Goal: Find specific page/section: Find specific page/section

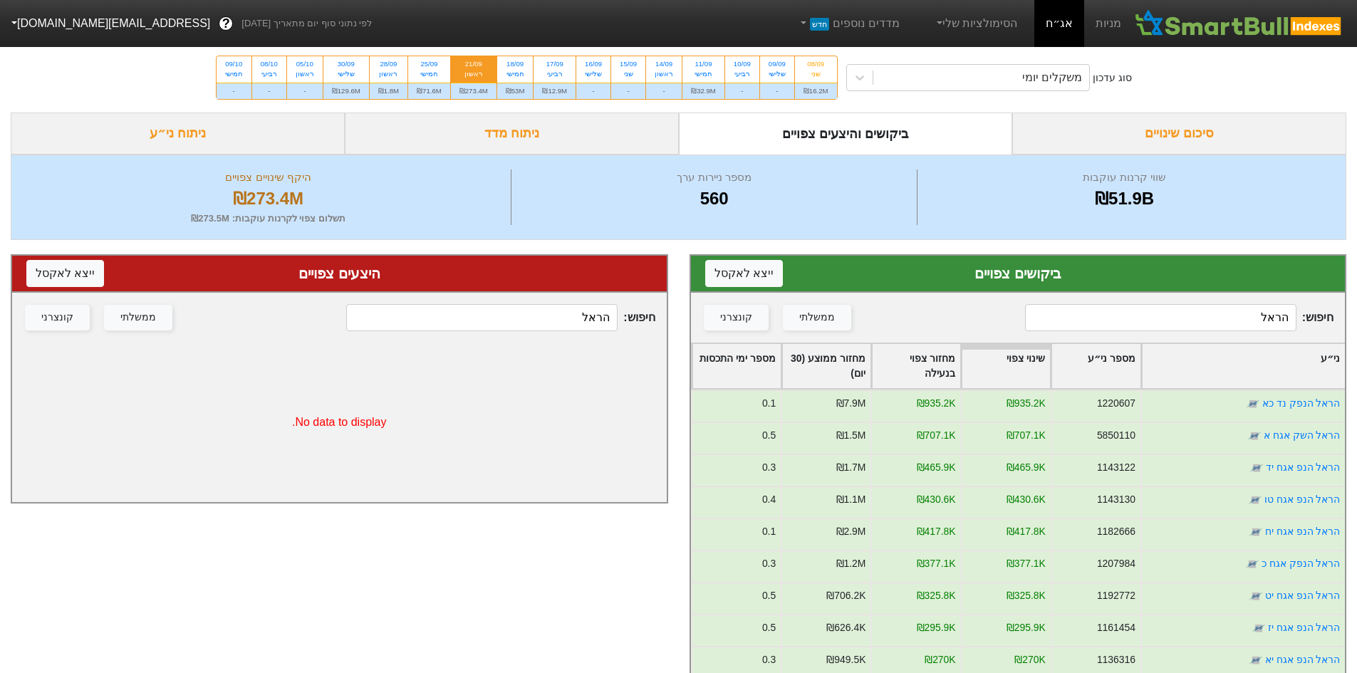
click at [1156, 325] on input "הראל" at bounding box center [1160, 317] width 271 height 27
click at [971, 84] on div "משקלים יומי" at bounding box center [981, 78] width 216 height 26
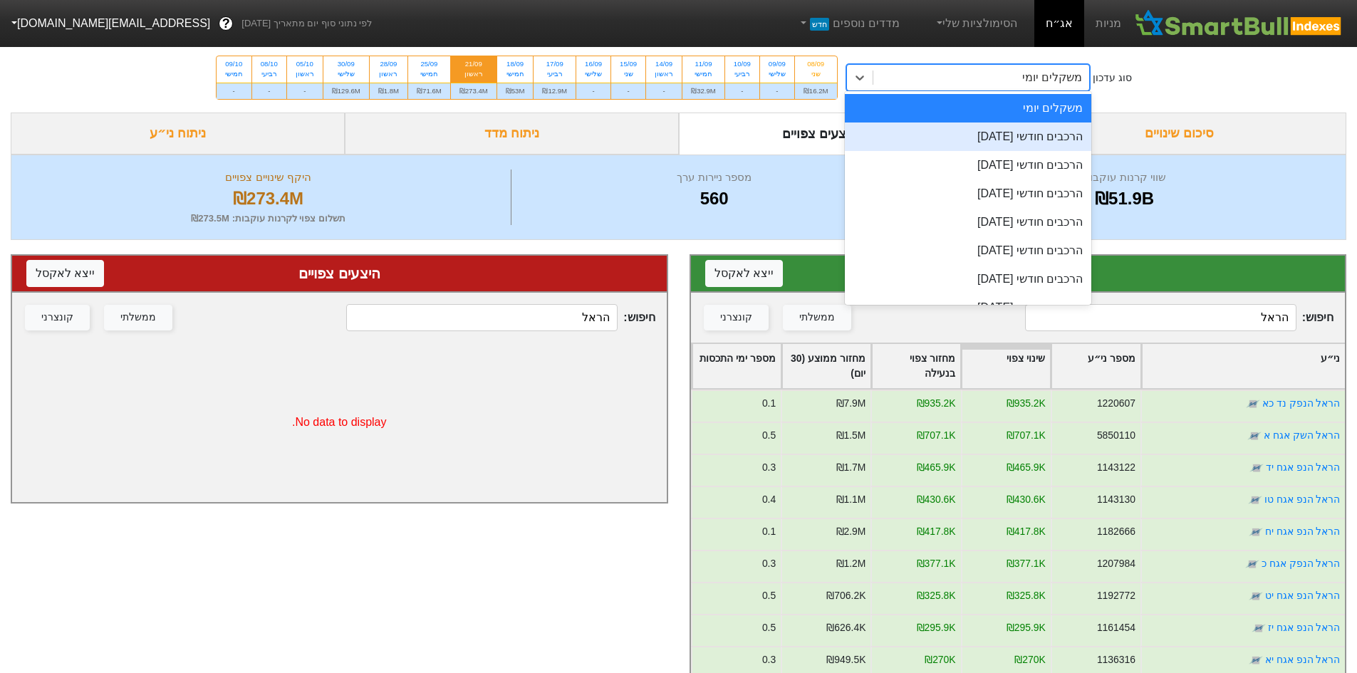
click at [988, 133] on div "הרכבים חודשי [DATE]" at bounding box center [968, 136] width 247 height 28
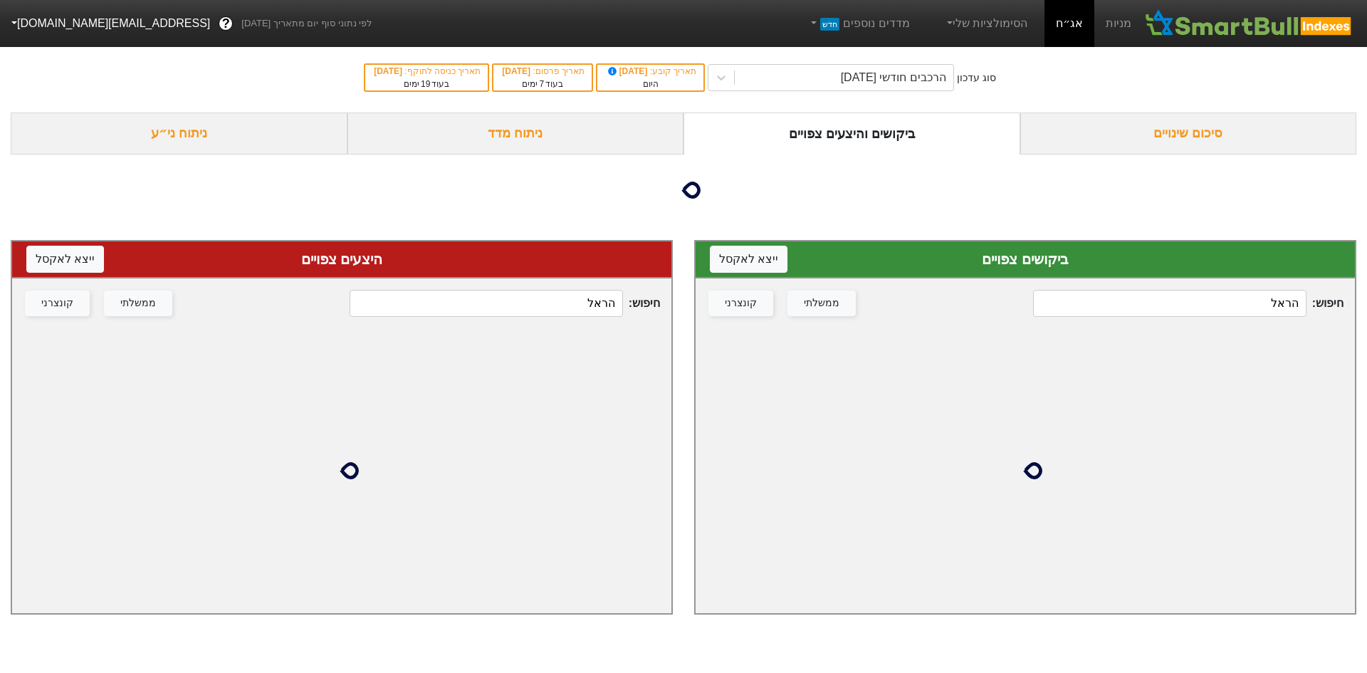
click at [1260, 307] on input "הראל" at bounding box center [1169, 303] width 273 height 27
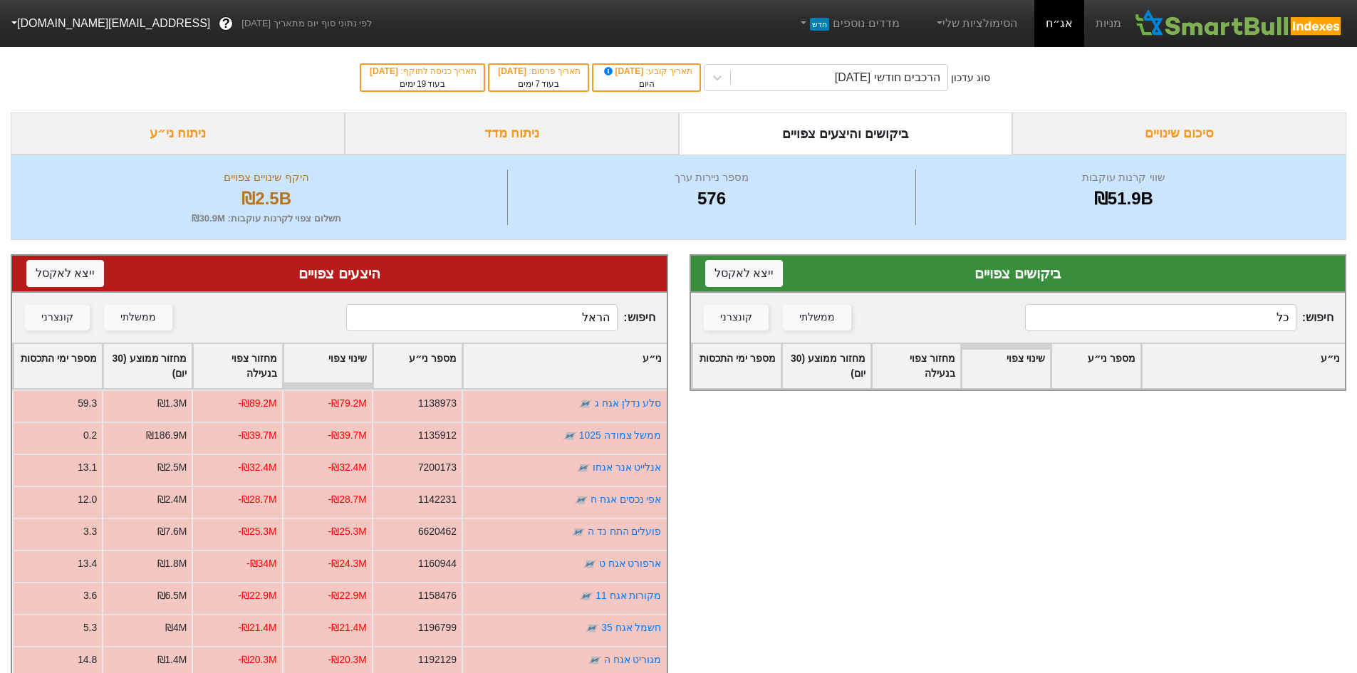
type input "כ"
type input "הראל"
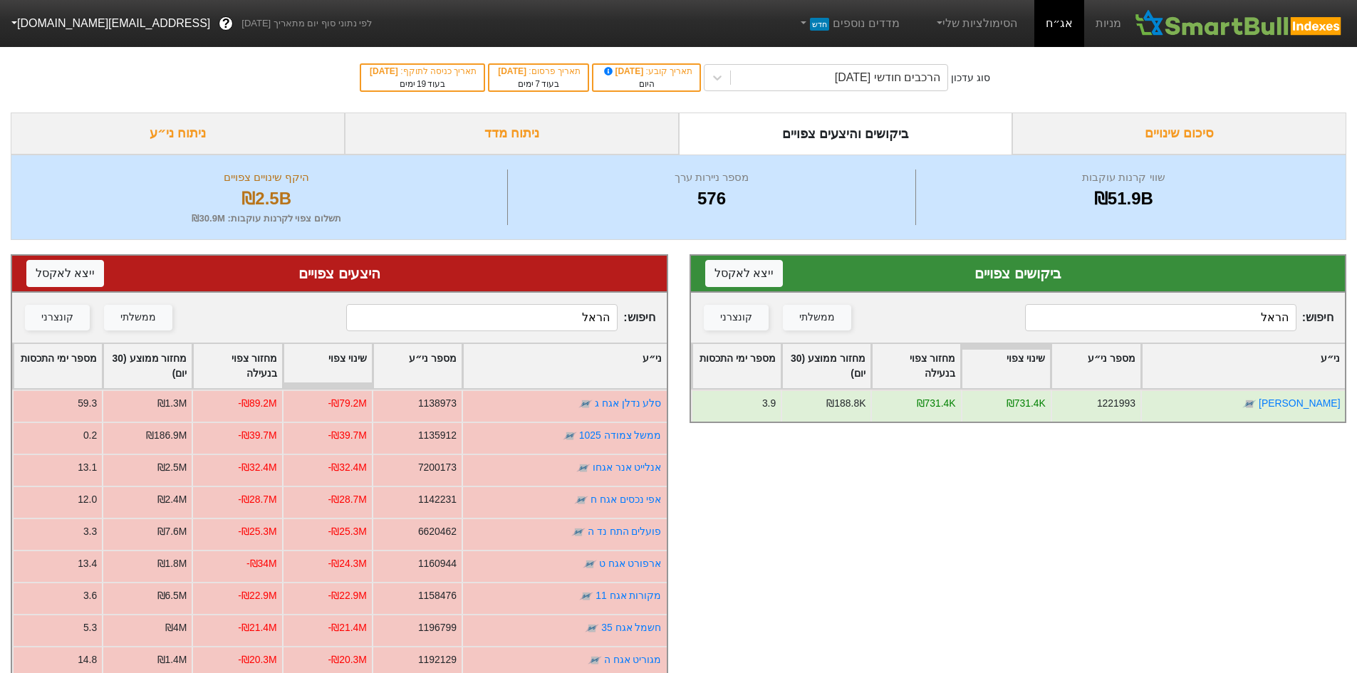
click at [561, 318] on input "הראל" at bounding box center [481, 317] width 271 height 27
type input "הראל"
click at [1209, 295] on div "חיפוש : הראל ממשלתי קונצרני" at bounding box center [1018, 318] width 654 height 50
click at [1194, 339] on div "חיפוש : הראל ממשלתי קונצרני" at bounding box center [1018, 318] width 654 height 50
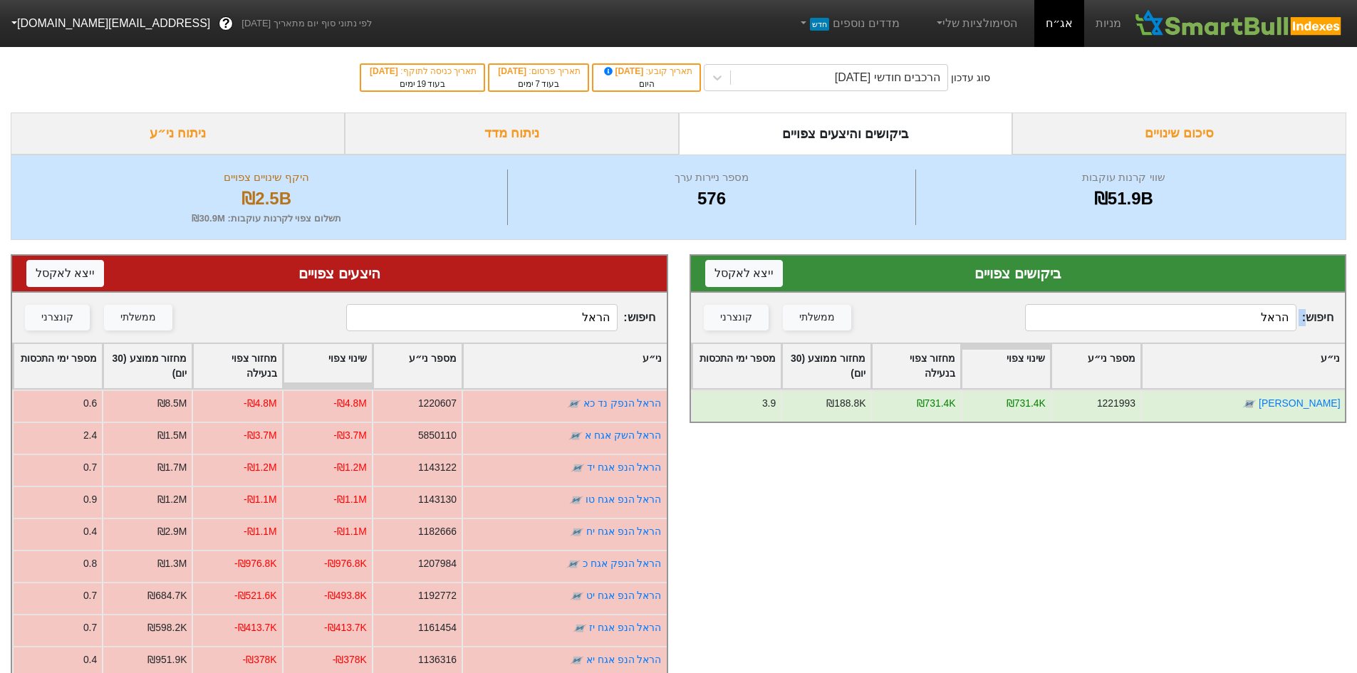
click at [1194, 339] on div "חיפוש : הראל ממשלתי קונצרני" at bounding box center [1018, 318] width 654 height 50
click at [1212, 323] on input "הראל" at bounding box center [1160, 317] width 271 height 27
click at [1213, 323] on input "הראל" at bounding box center [1160, 317] width 271 height 27
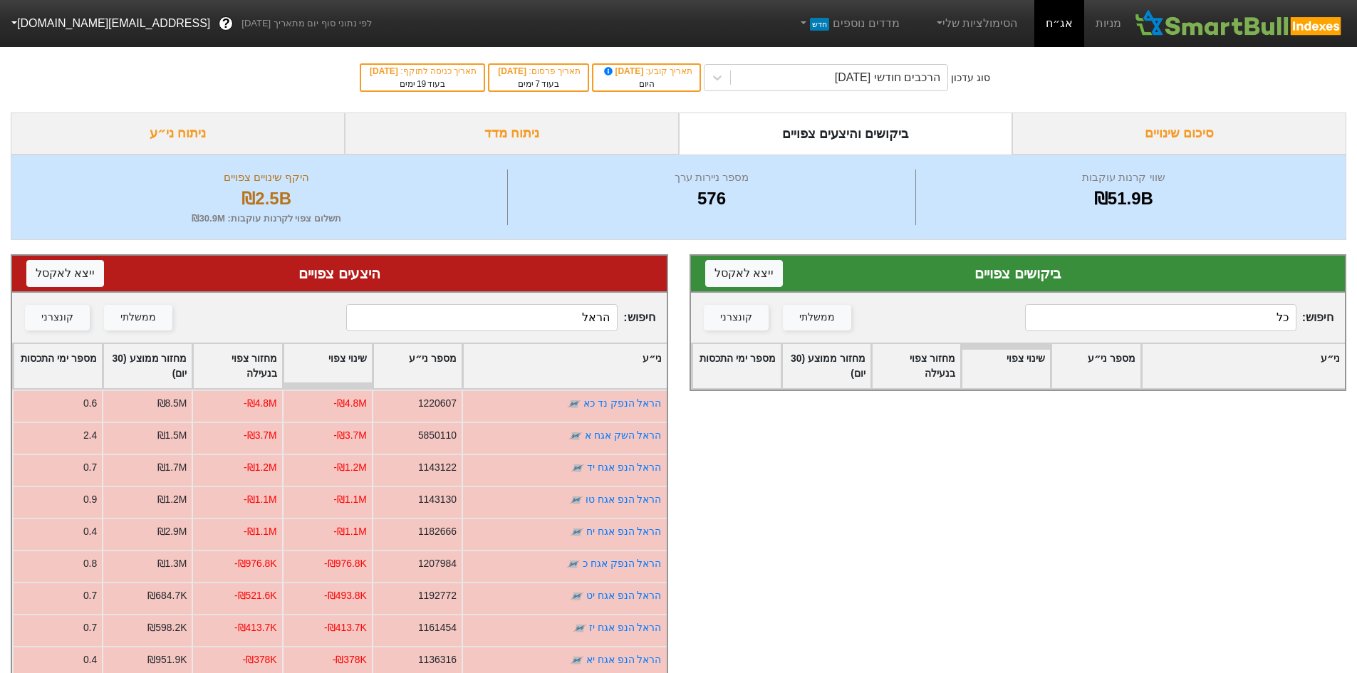
type input "כ"
click at [1203, 310] on input "[PERSON_NAME]" at bounding box center [1160, 317] width 271 height 27
type input "s"
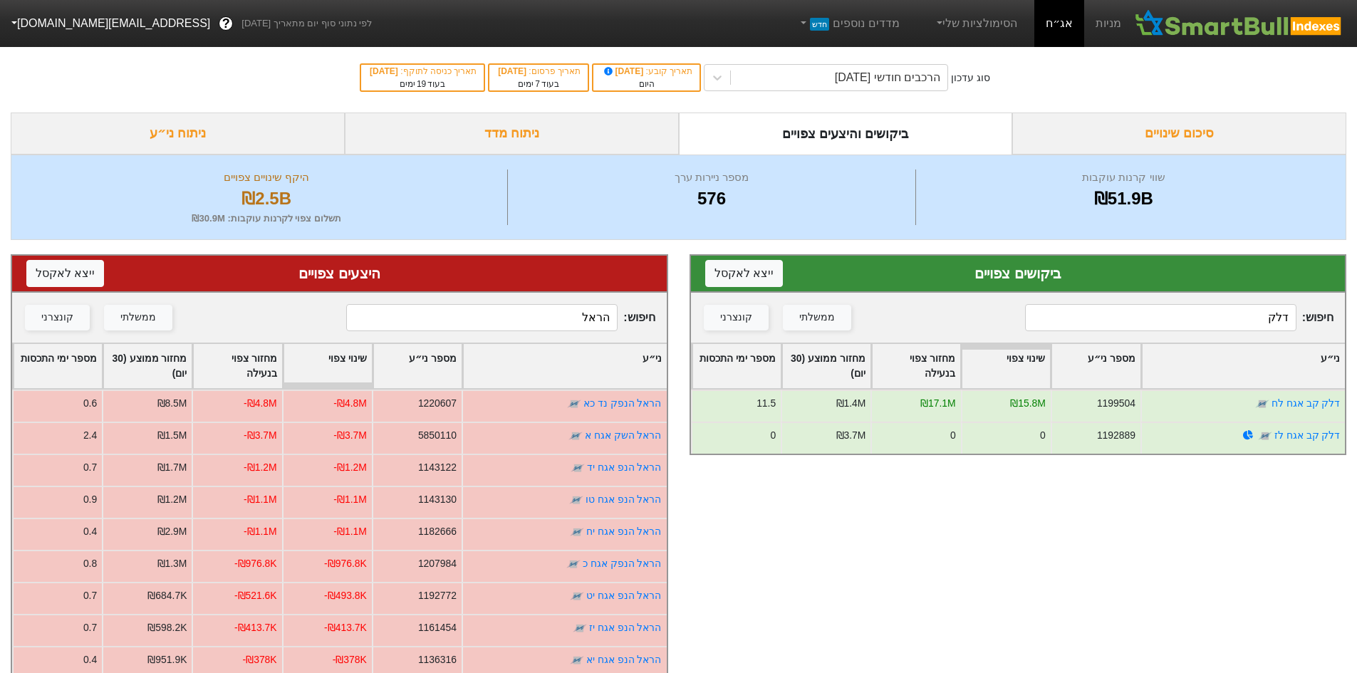
type input "דלק"
